Goal: Find specific fact: Find contact information

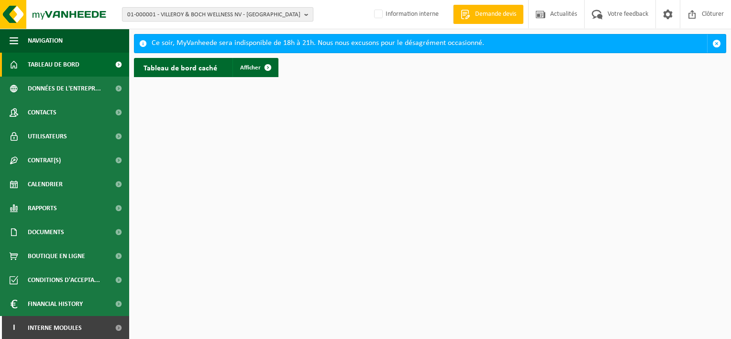
click at [227, 11] on span "01-000001 - VILLEROY & BOCH WELLNESS NV - ROESELARE" at bounding box center [213, 15] width 173 height 14
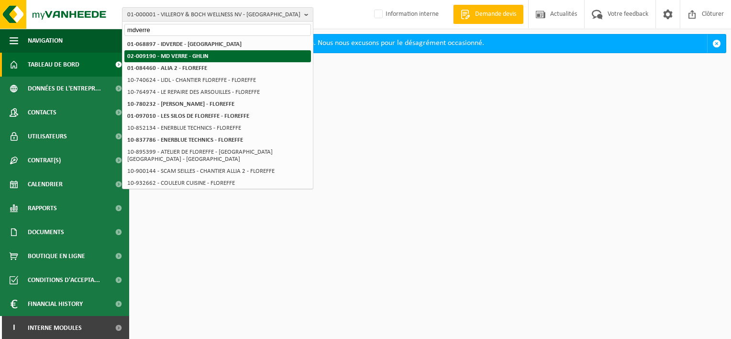
type input "mdverre"
click at [210, 50] on li "02-009190 - MD VERRE - GHLIN" at bounding box center [217, 56] width 187 height 12
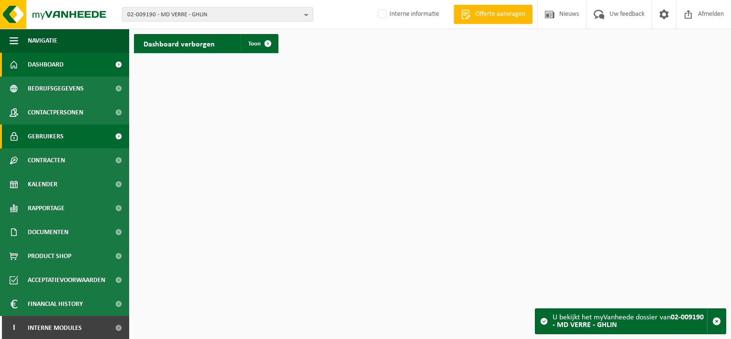
click at [67, 130] on link "Gebruikers" at bounding box center [64, 136] width 129 height 24
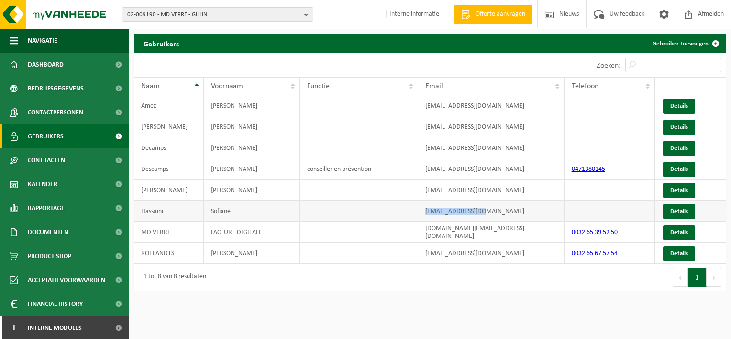
drag, startPoint x: 497, startPoint y: 210, endPoint x: 418, endPoint y: 211, distance: 79.4
click at [418, 211] on td "shn@saverglass.com" at bounding box center [491, 210] width 146 height 21
copy td "shn@saverglass.com"
